Goal: Task Accomplishment & Management: Complete application form

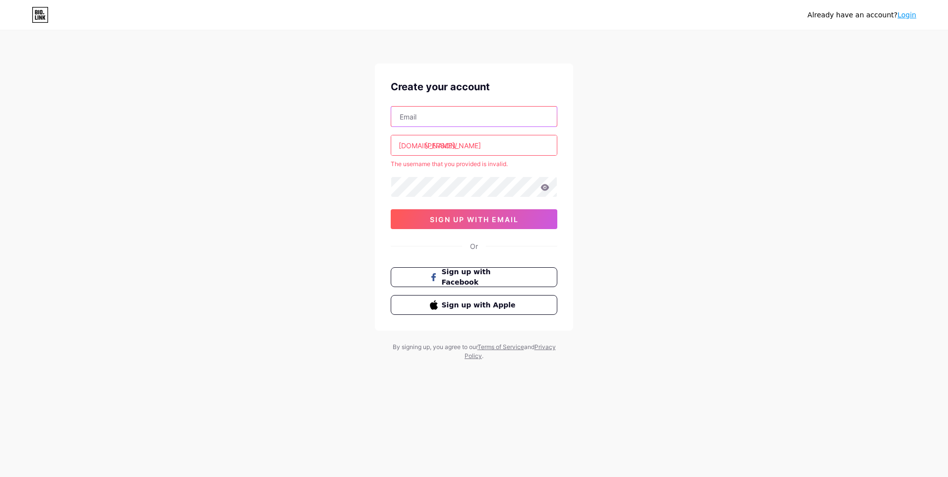
click at [412, 118] on input "text" at bounding box center [474, 117] width 166 height 20
type input "[EMAIL_ADDRESS][DOMAIN_NAME]"
click at [517, 221] on span "sign up with email" at bounding box center [474, 219] width 89 height 8
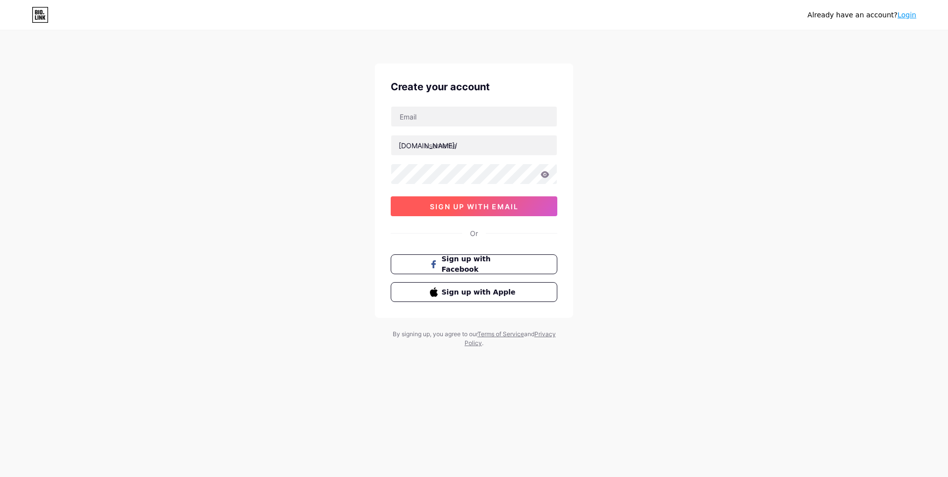
click at [483, 211] on button "sign up with email" at bounding box center [474, 206] width 167 height 20
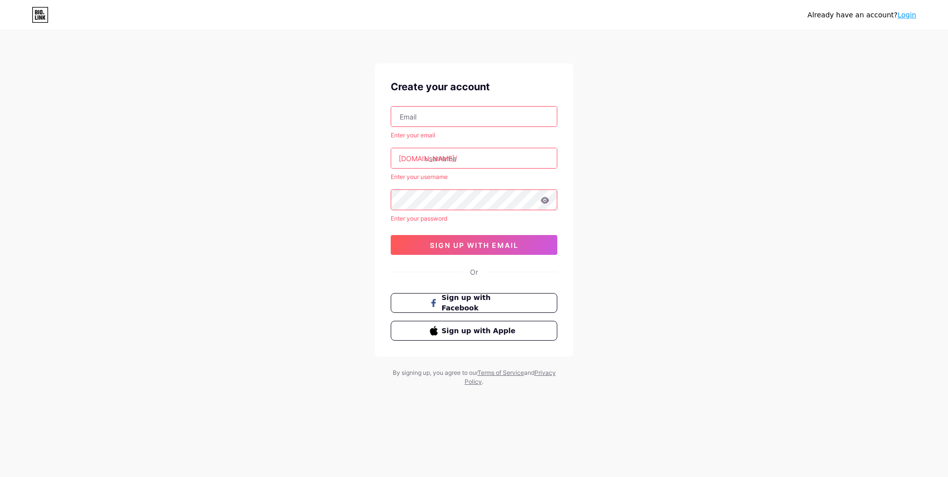
click at [446, 115] on input "text" at bounding box center [474, 117] width 166 height 20
type input "[EMAIL_ADDRESS][DOMAIN_NAME]"
type input "[PERSON_NAME]"
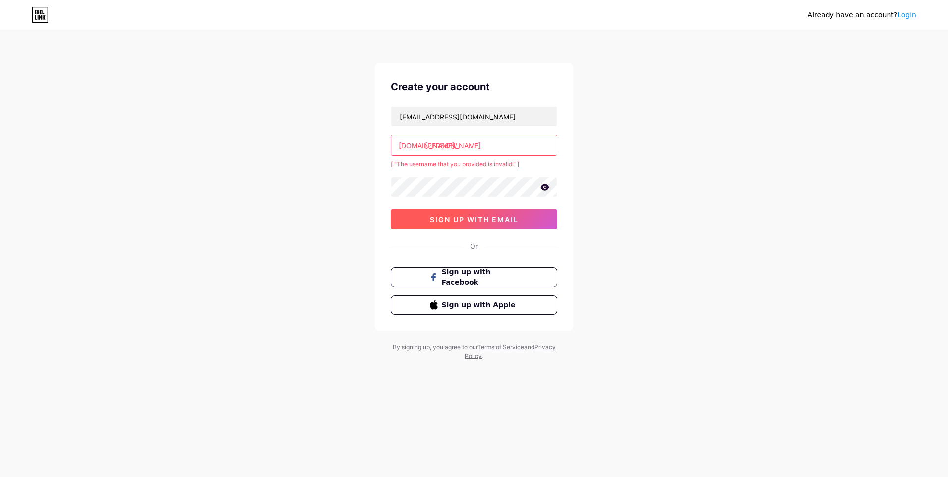
click at [536, 214] on button "sign up with email" at bounding box center [474, 219] width 167 height 20
click at [481, 148] on input "[PERSON_NAME]" at bounding box center [474, 145] width 166 height 20
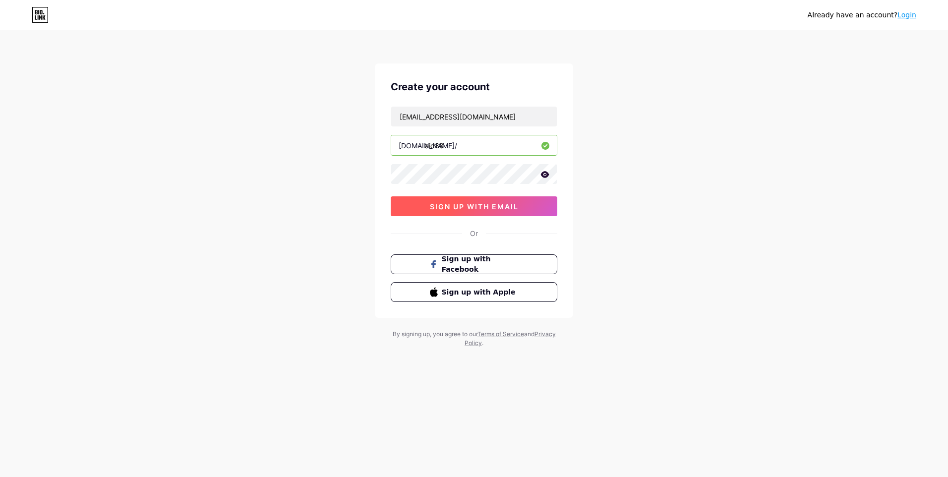
type input "aid88"
click at [515, 204] on span "sign up with email" at bounding box center [474, 206] width 89 height 8
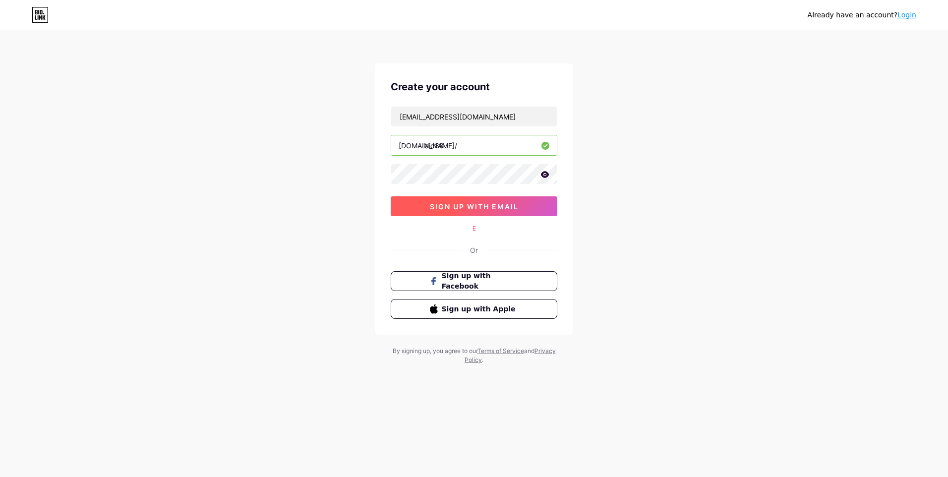
click at [473, 209] on span "sign up with email" at bounding box center [474, 206] width 89 height 8
click at [487, 210] on span "sign up with email" at bounding box center [474, 206] width 89 height 8
click at [474, 209] on span "sign up with email" at bounding box center [474, 206] width 89 height 8
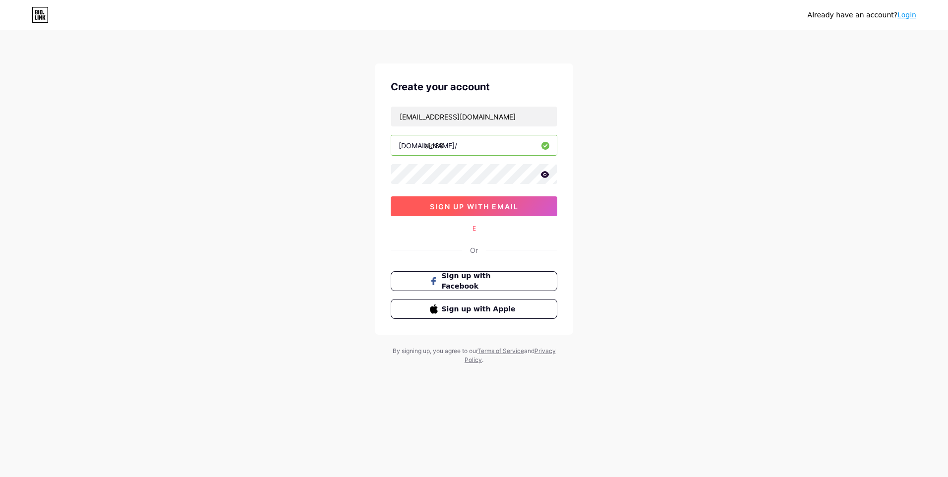
click at [474, 209] on span "sign up with email" at bounding box center [474, 206] width 89 height 8
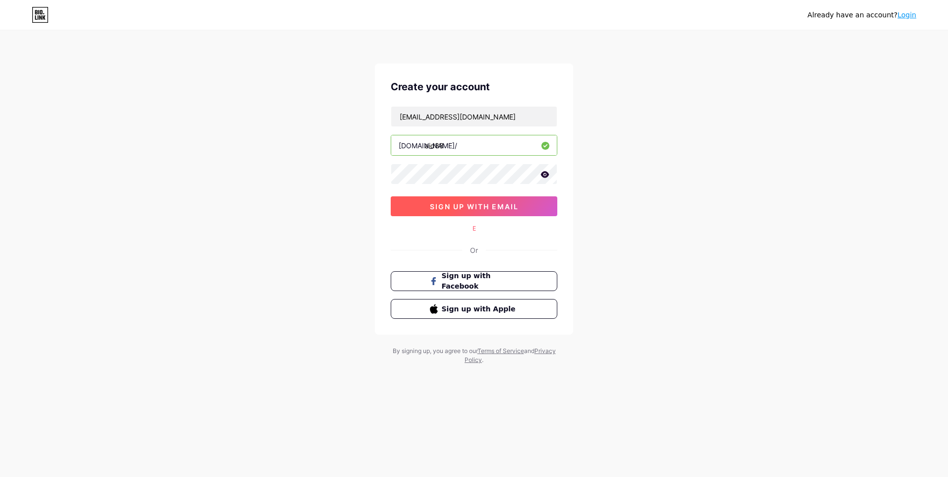
click at [474, 209] on span "sign up with email" at bounding box center [474, 206] width 89 height 8
